Goal: Browse casually: Explore the website without a specific task or goal

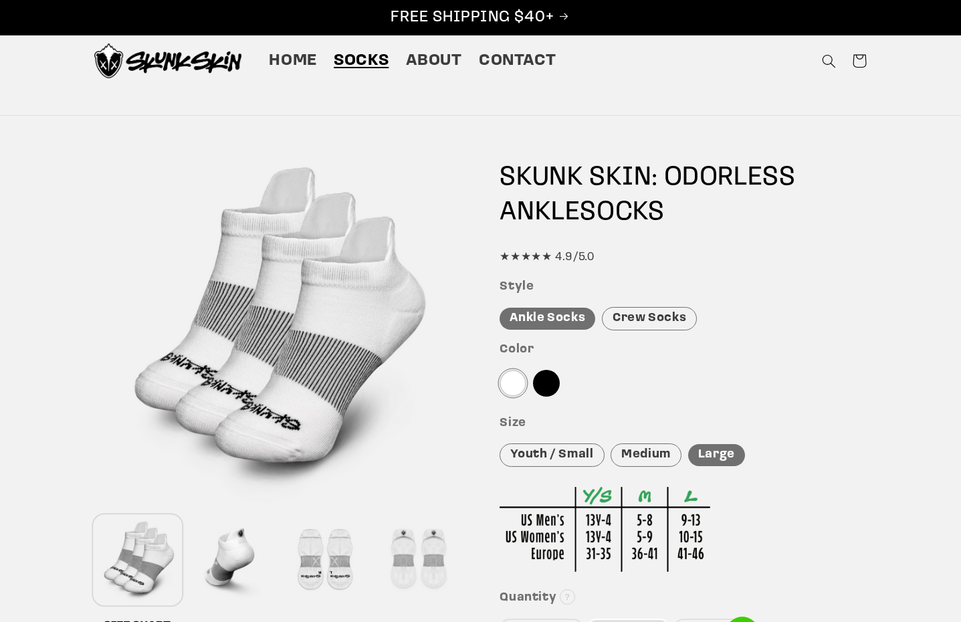
scroll to position [284, 0]
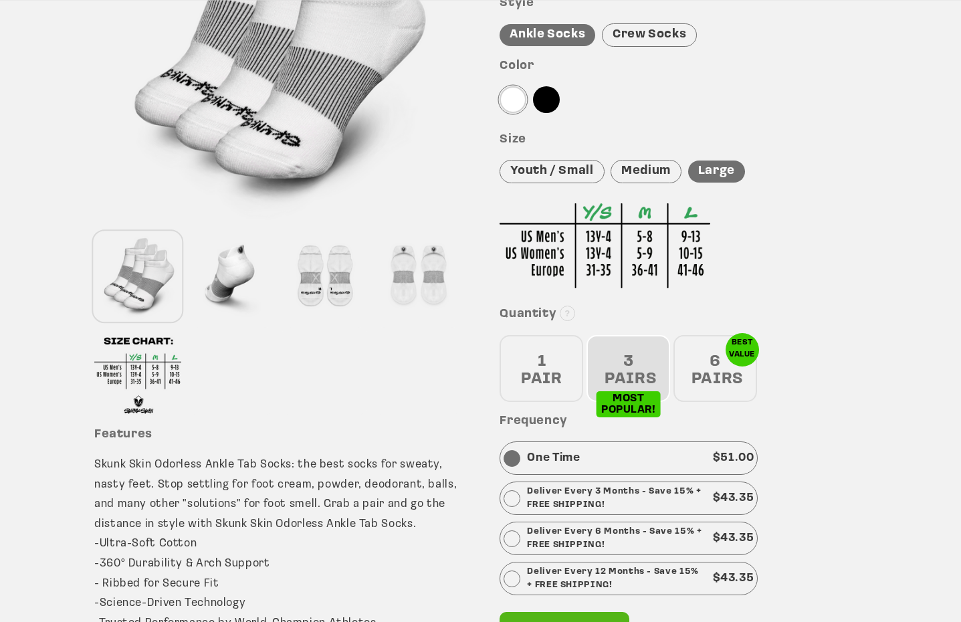
click at [564, 377] on div "1 PAIR" at bounding box center [542, 368] width 84 height 67
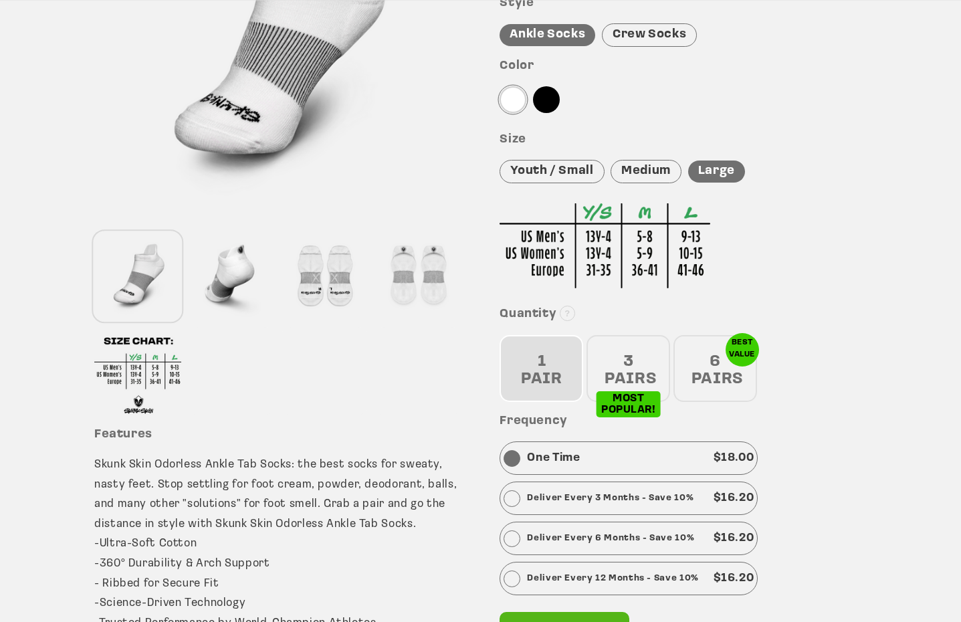
scroll to position [0, 0]
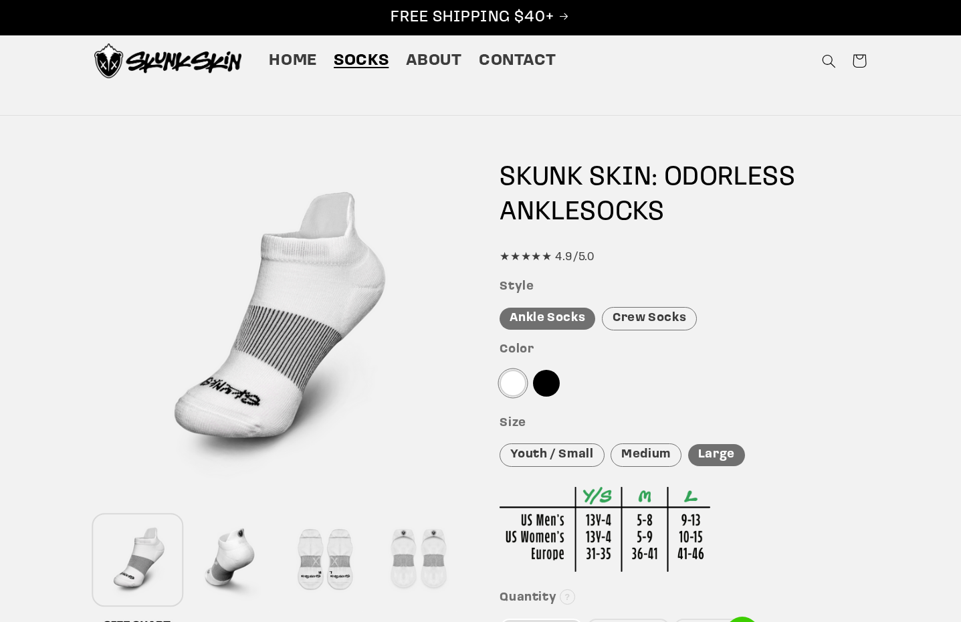
click at [346, 561] on div at bounding box center [324, 560] width 87 height 88
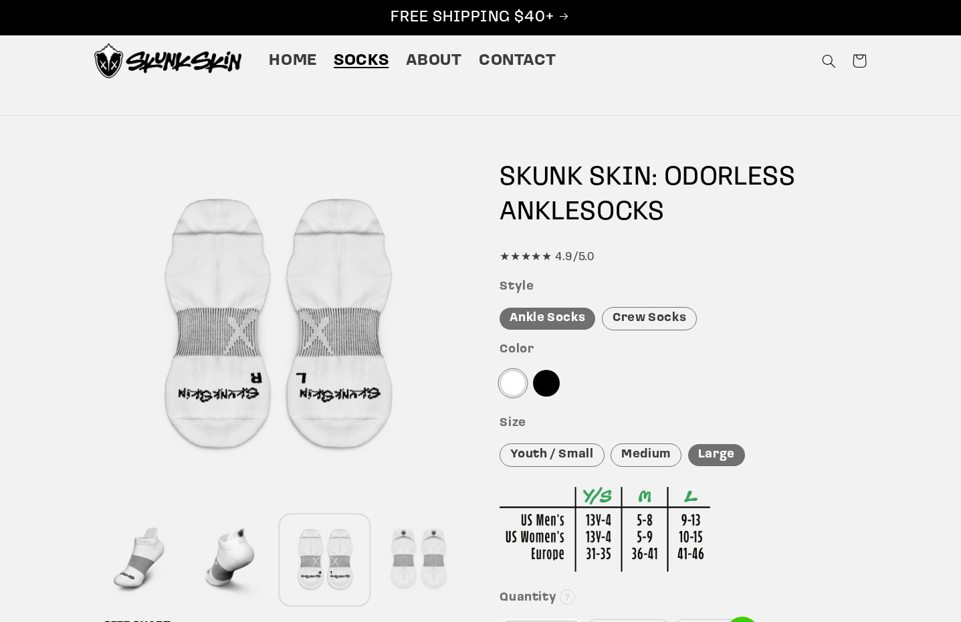
click at [424, 562] on div at bounding box center [418, 560] width 87 height 88
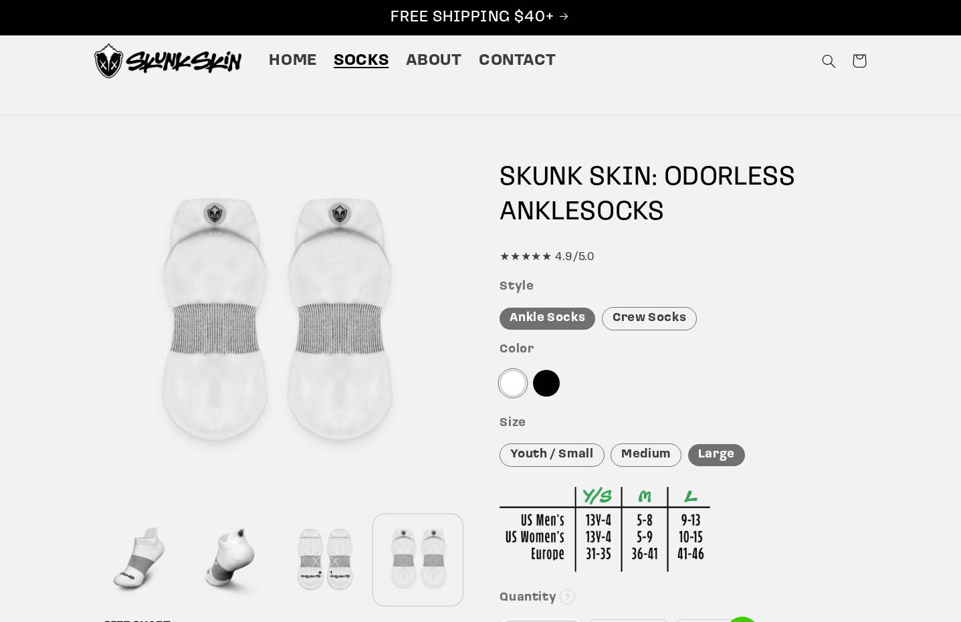
click at [310, 561] on div at bounding box center [324, 560] width 87 height 88
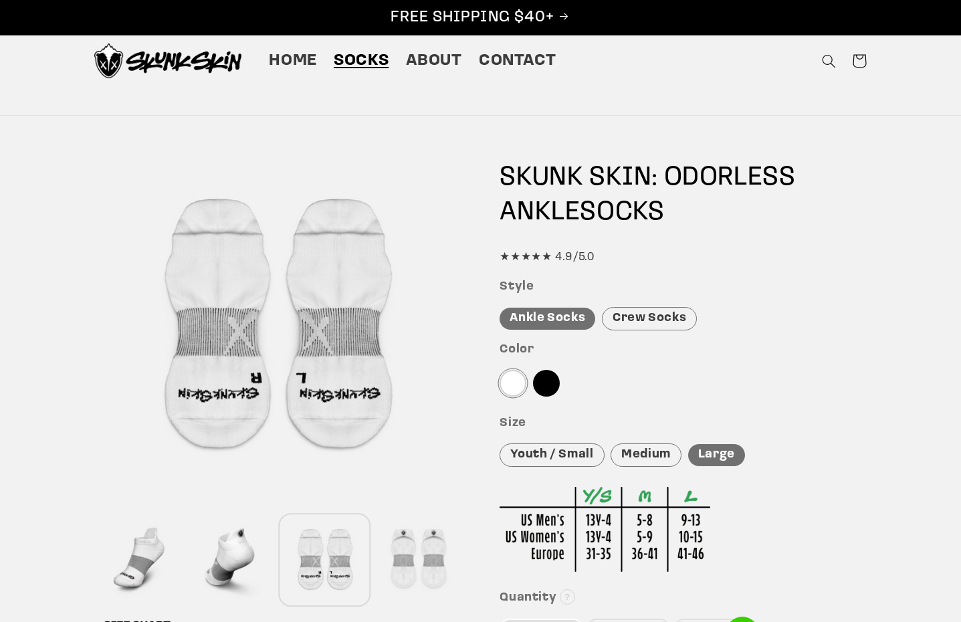
click at [259, 562] on div at bounding box center [231, 560] width 87 height 88
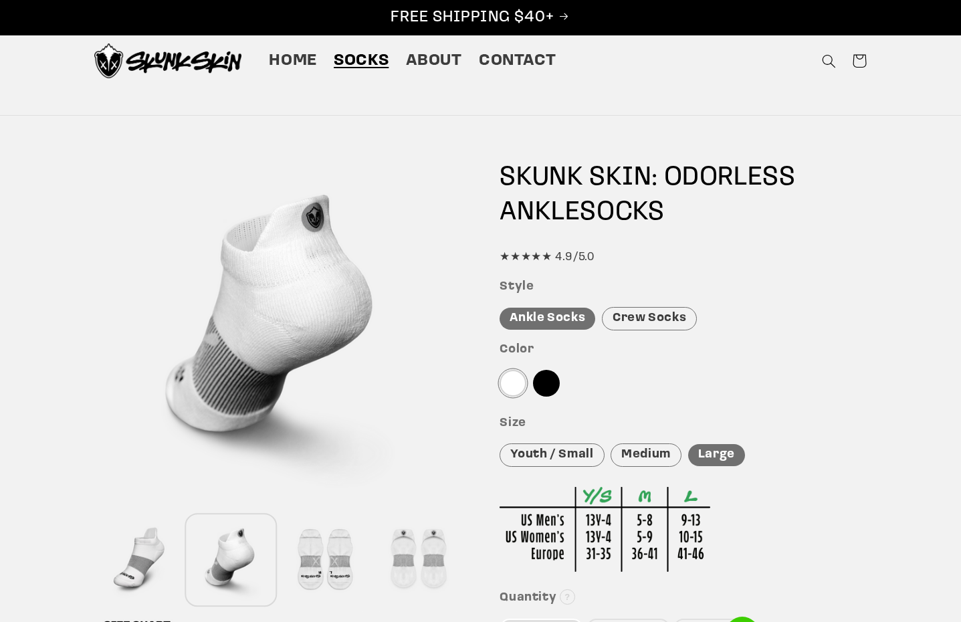
click at [132, 556] on div at bounding box center [137, 560] width 87 height 88
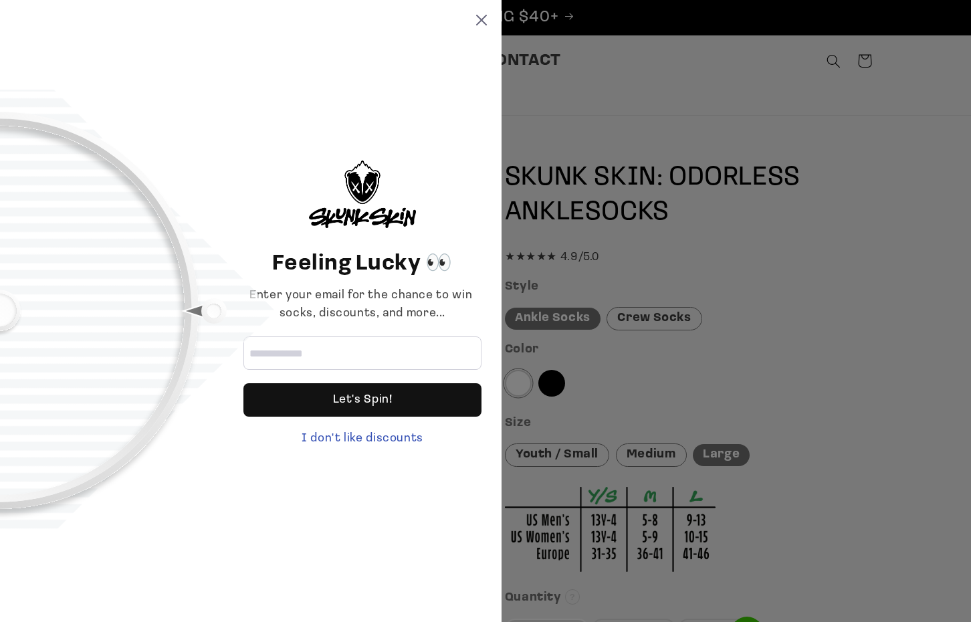
click at [482, 28] on div "Feeling Lucky 👀 Enter your email for the chance to win socks, discounts, and mo…" at bounding box center [251, 311] width 502 height 622
click at [480, 23] on icon at bounding box center [481, 20] width 11 height 11
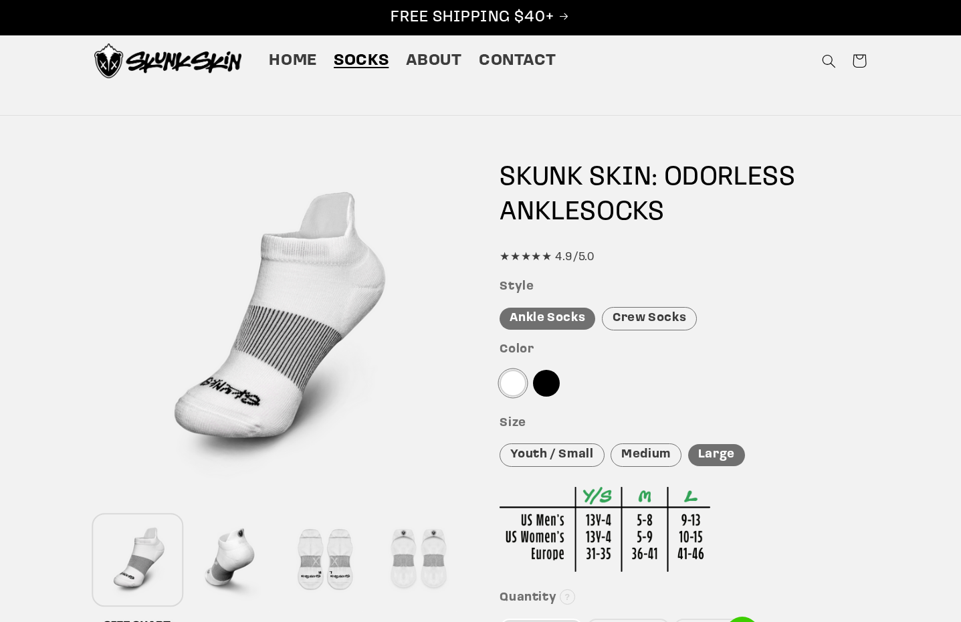
click at [216, 60] on img at bounding box center [167, 60] width 147 height 35
